Goal: Find specific page/section: Find specific page/section

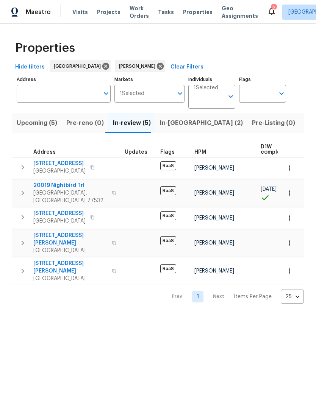
click at [174, 122] on span "In-reno (2)" at bounding box center [201, 123] width 83 height 11
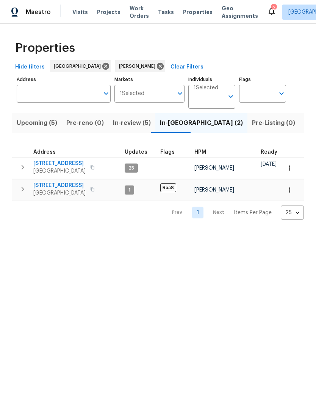
click at [55, 164] on span "14542 Circlewood Way" at bounding box center [59, 164] width 52 height 8
click at [66, 186] on span "707 Terryhollow St" at bounding box center [59, 186] width 52 height 8
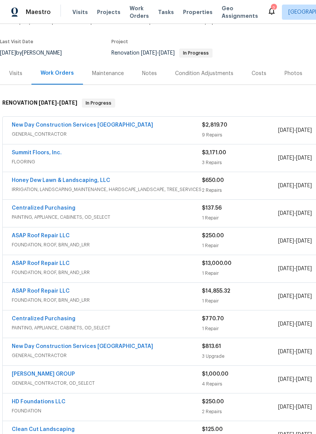
scroll to position [54, 0]
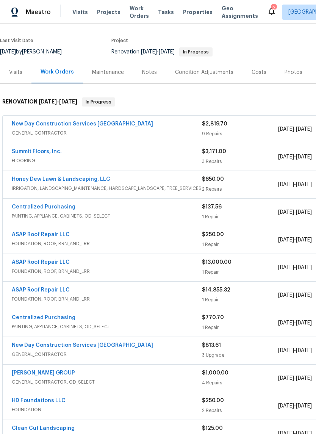
click at [24, 152] on link "Summit Floors, Inc." at bounding box center [37, 151] width 50 height 5
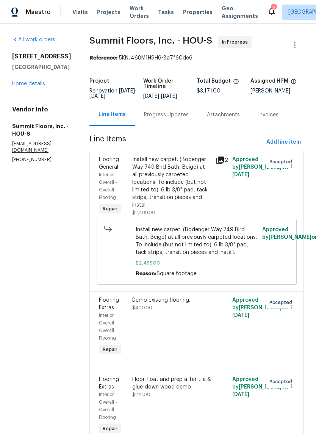
click at [182, 181] on div "Install new carpet. (Bodenger Way 749 Bird Bath, Beige) at all previously carpe…" at bounding box center [171, 182] width 79 height 53
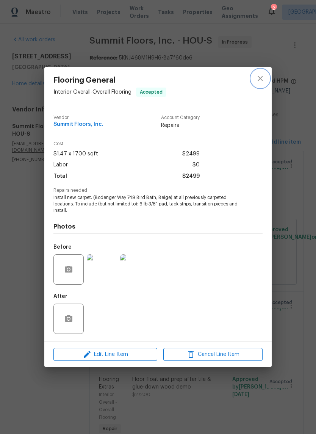
click at [262, 74] on icon "close" at bounding box center [260, 78] width 9 height 9
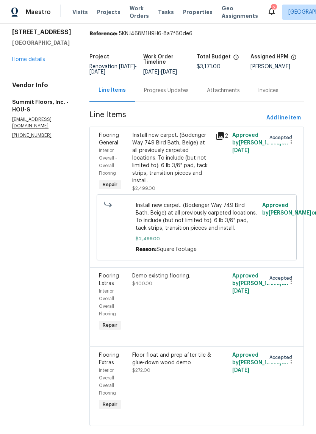
scroll to position [24, 0]
click at [27, 63] on link "Home details" at bounding box center [28, 59] width 33 height 5
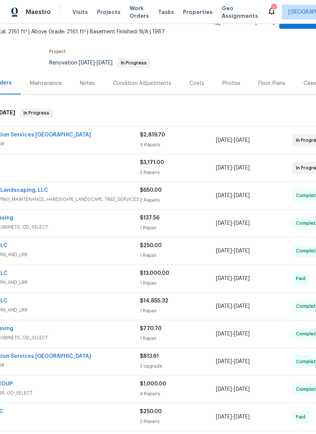
scroll to position [41, 57]
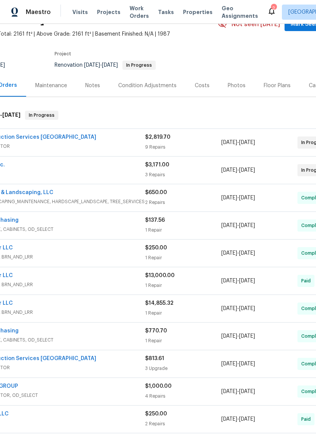
click at [25, 139] on link "New Day Construction Services [GEOGRAPHIC_DATA]" at bounding box center [25, 137] width 141 height 5
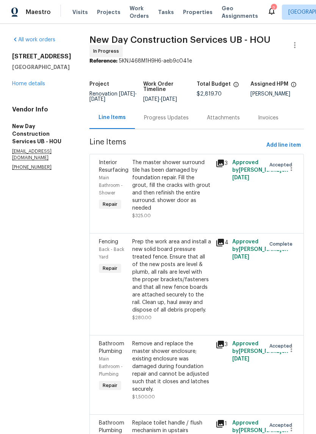
click at [23, 86] on link "Home details" at bounding box center [28, 83] width 33 height 5
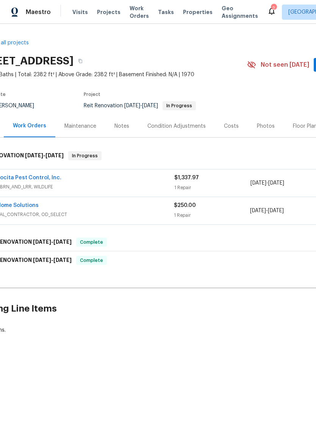
scroll to position [0, 15]
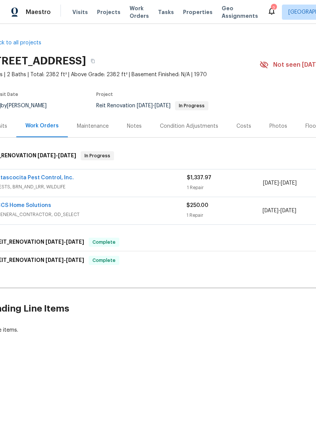
click at [143, 180] on div "Atascocita Pest Control, Inc." at bounding box center [92, 178] width 190 height 9
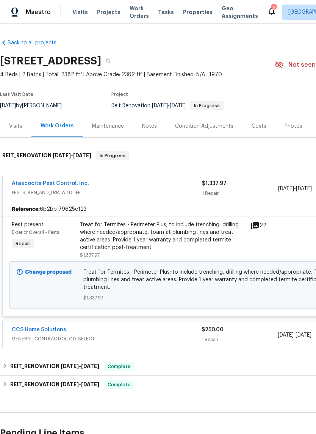
scroll to position [0, 0]
click at [52, 125] on div "Work Orders" at bounding box center [57, 126] width 33 height 8
